Goal: Task Accomplishment & Management: Use online tool/utility

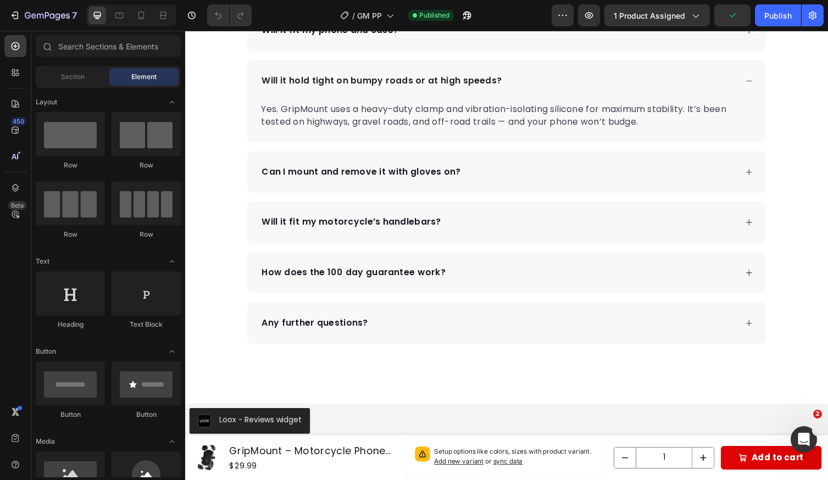
scroll to position [2345, 0]
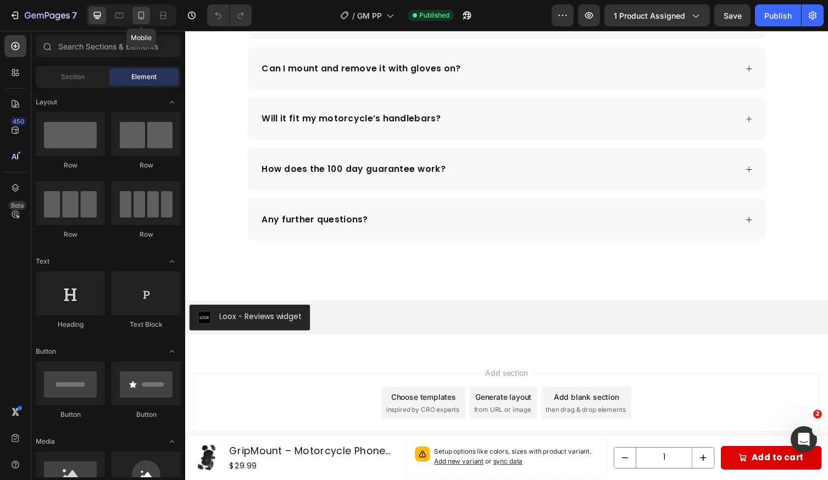
click at [139, 13] on icon at bounding box center [141, 15] width 11 height 11
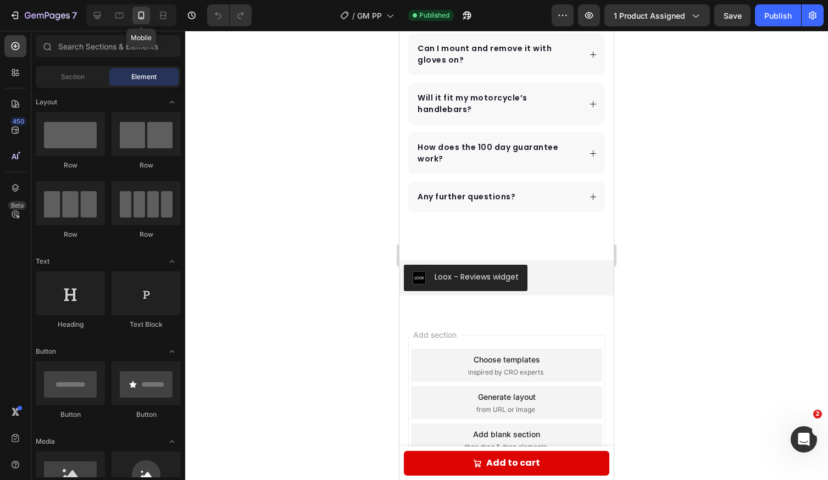
scroll to position [2246, 0]
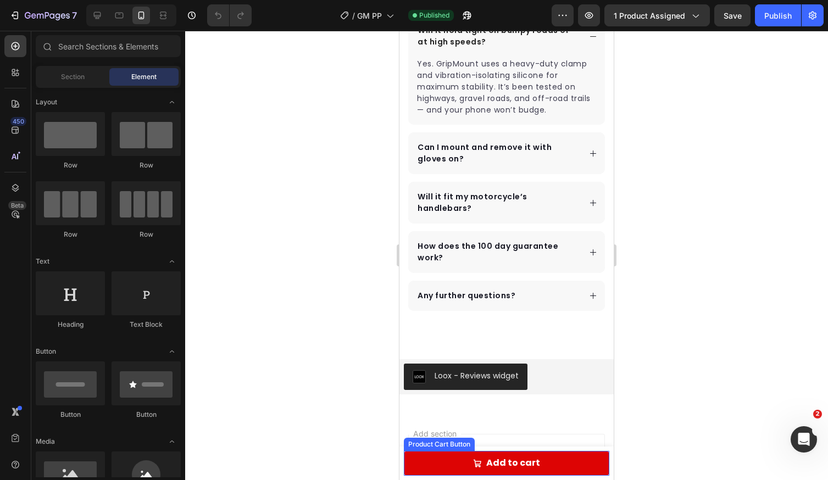
click at [447, 456] on button "Add to cart" at bounding box center [507, 463] width 206 height 25
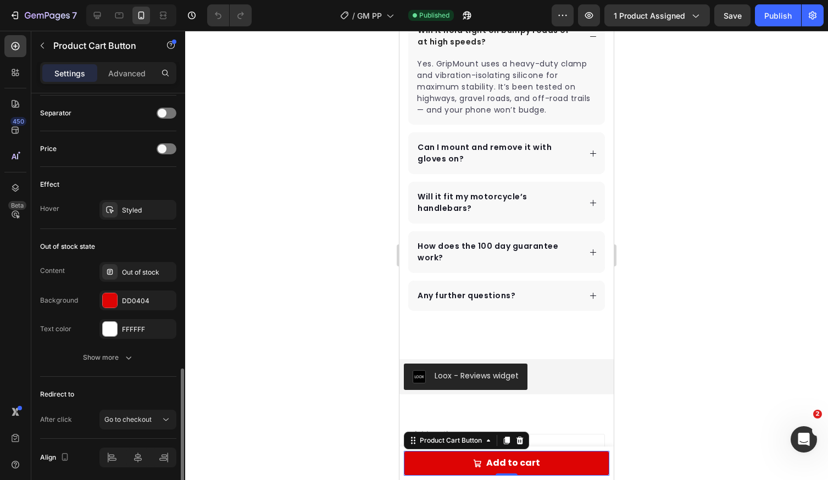
scroll to position [846, 0]
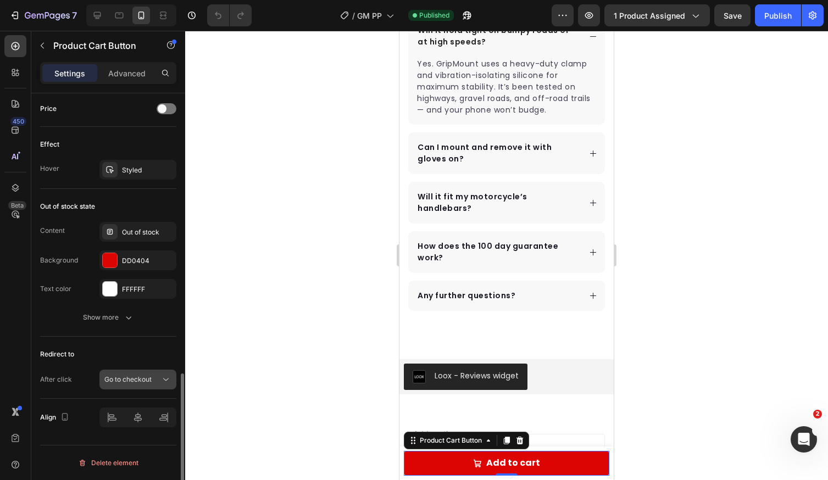
click at [159, 384] on div "Go to checkout" at bounding box center [132, 380] width 56 height 10
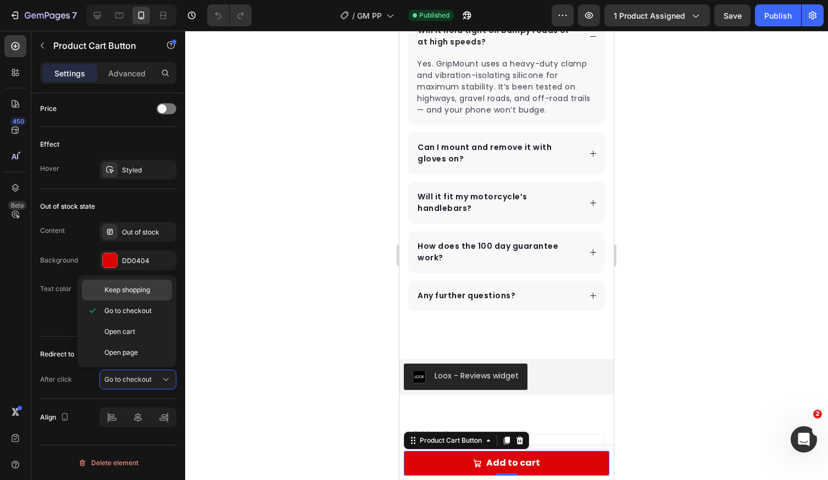
click at [147, 296] on div "Keep shopping" at bounding box center [127, 290] width 90 height 21
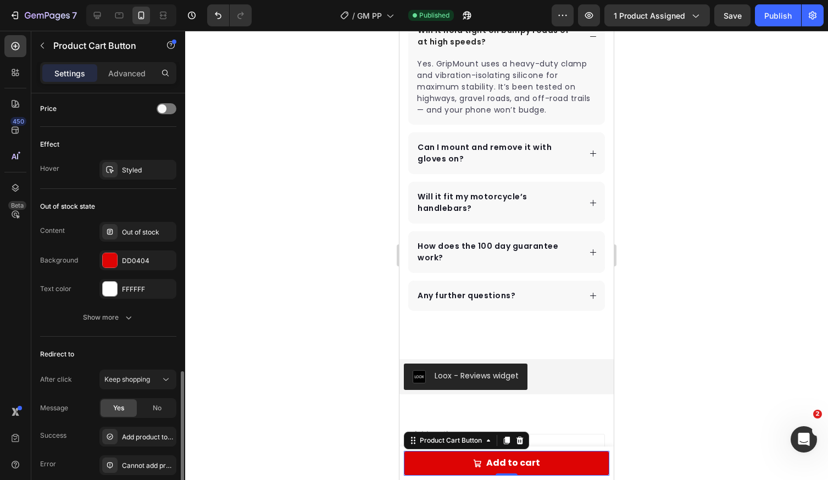
scroll to position [869, 0]
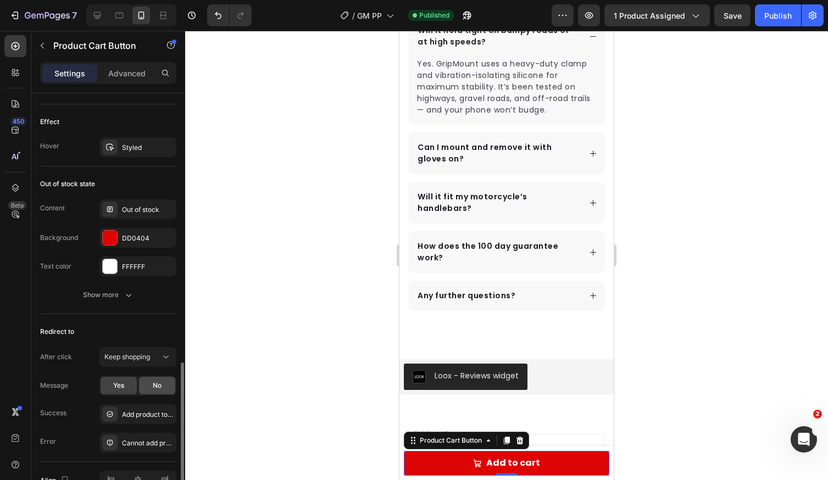
click at [157, 383] on span "No" at bounding box center [157, 386] width 9 height 10
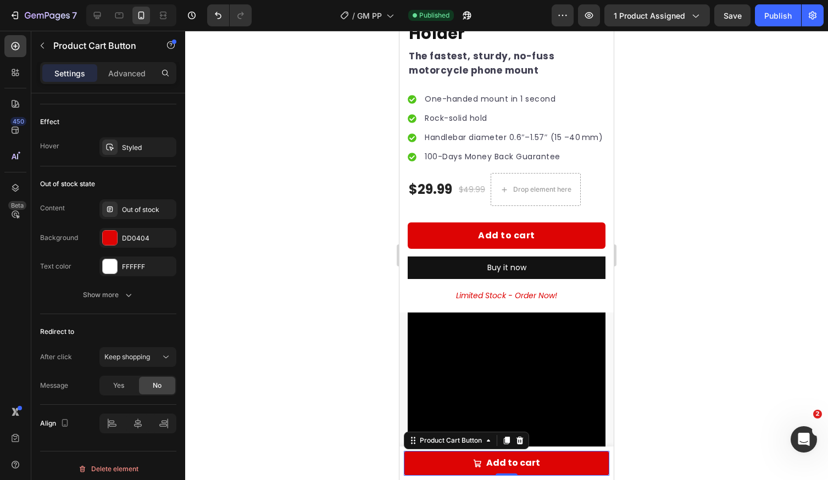
scroll to position [394, 0]
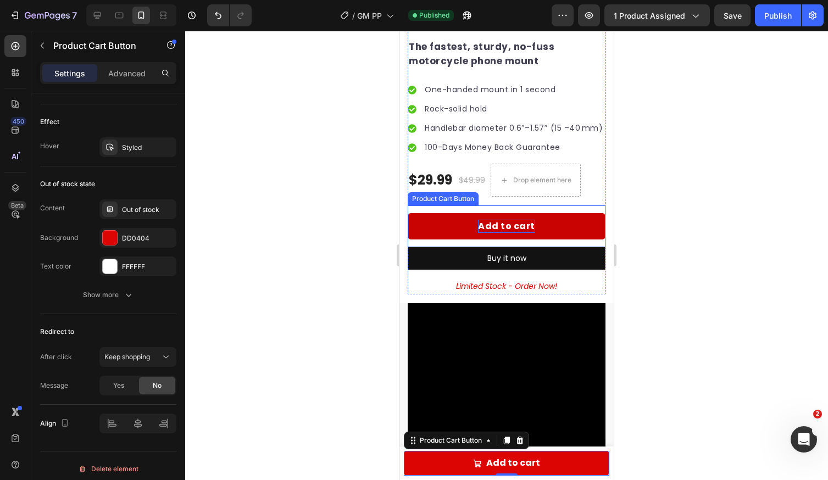
click at [521, 233] on div "Add to cart" at bounding box center [506, 226] width 57 height 13
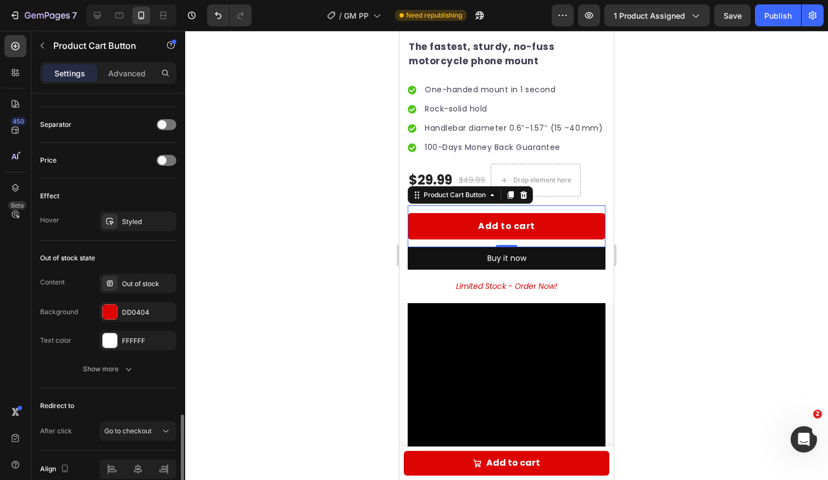
scroll to position [760, 0]
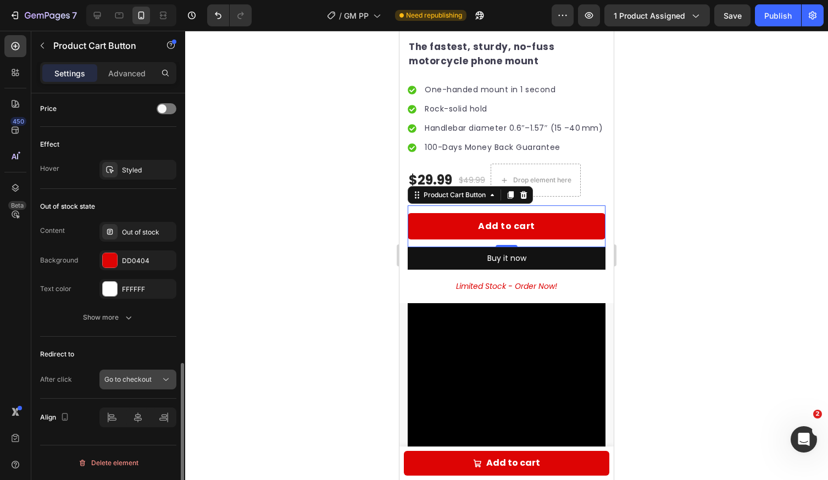
click at [144, 382] on span "Go to checkout" at bounding box center [127, 379] width 47 height 8
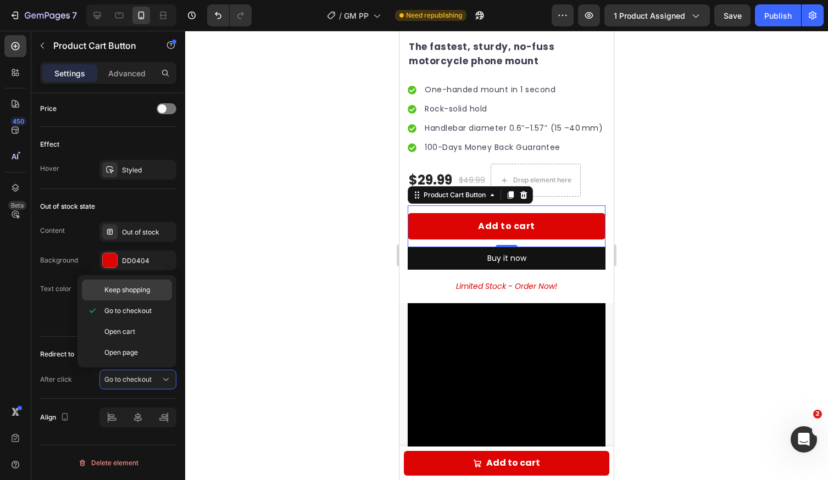
click at [143, 295] on div "Keep shopping" at bounding box center [127, 290] width 90 height 21
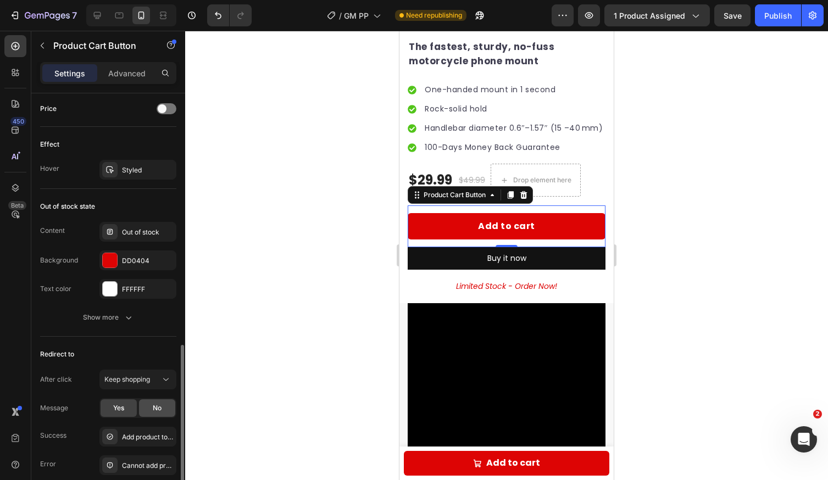
click at [150, 405] on div "No" at bounding box center [157, 409] width 36 height 18
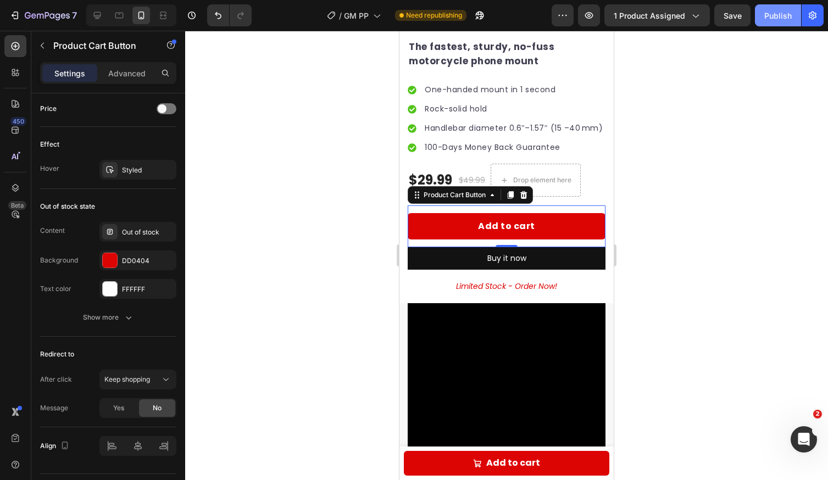
click at [774, 11] on div "Publish" at bounding box center [778, 16] width 27 height 12
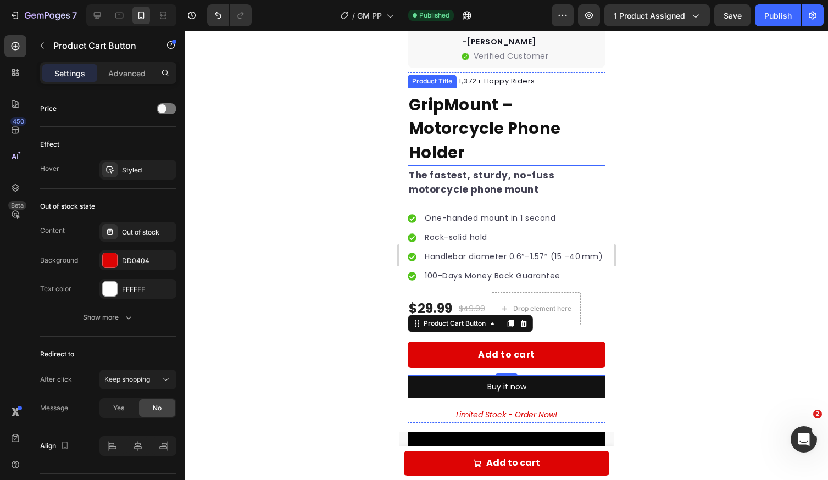
scroll to position [271, 0]
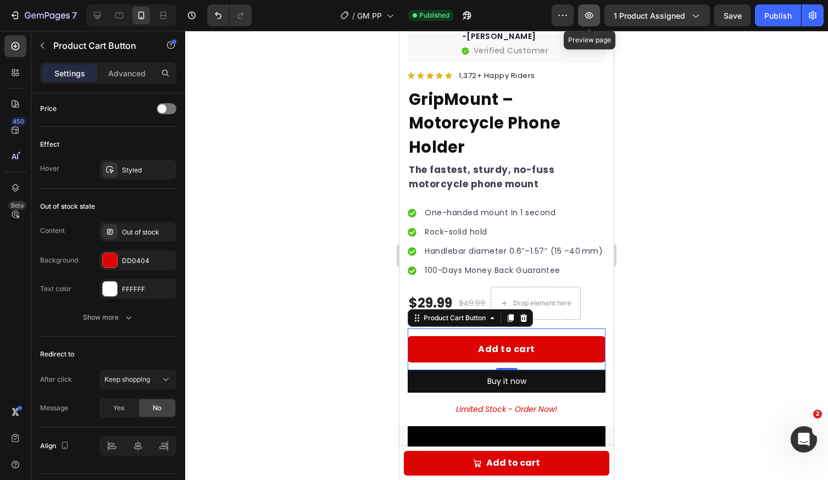
click at [596, 18] on button "button" at bounding box center [589, 15] width 22 height 22
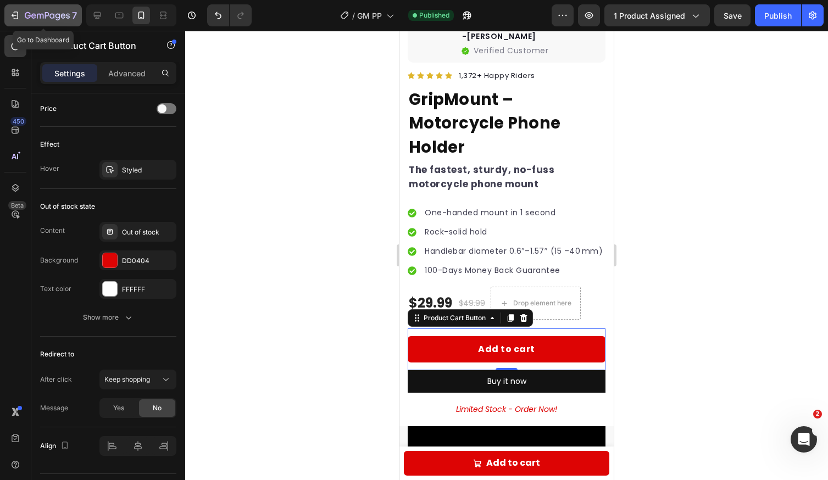
click at [54, 19] on icon "button" at bounding box center [47, 16] width 45 height 9
